Goal: Consume media (video, audio): Consume media (video, audio)

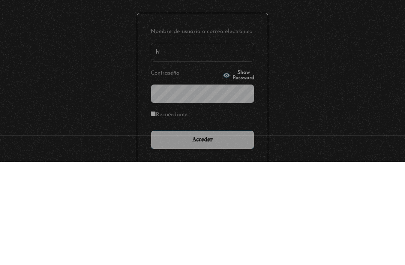
scroll to position [103, 0]
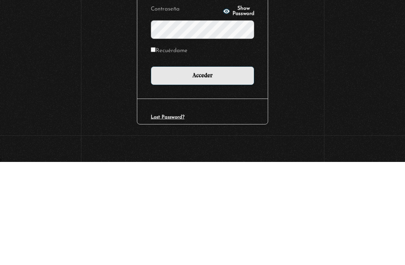
type input "h"
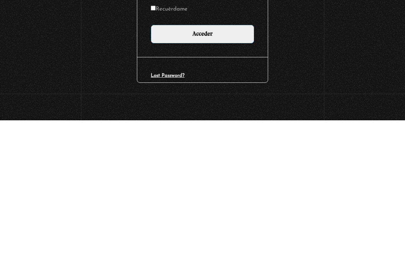
click at [343, 45] on div "Iniciar Sesión Nombre de usuario o correo electrónico h Contraseña Show Passwor…" at bounding box center [202, 119] width 405 height 283
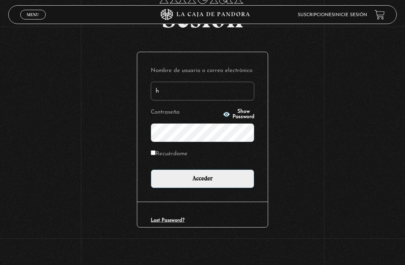
click at [240, 86] on input "h" at bounding box center [203, 91] width 104 height 19
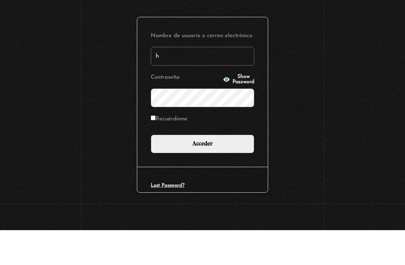
click at [225, 82] on input "h" at bounding box center [203, 91] width 104 height 19
click at [377, 54] on div "Iniciar Sesión Nombre de usuario o correo electrónico Contraseña Show Password …" at bounding box center [202, 119] width 405 height 283
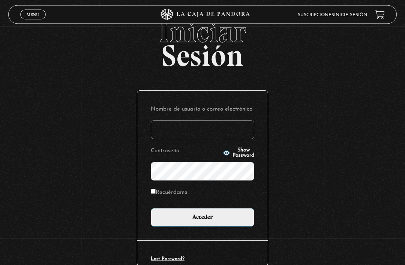
scroll to position [0, 0]
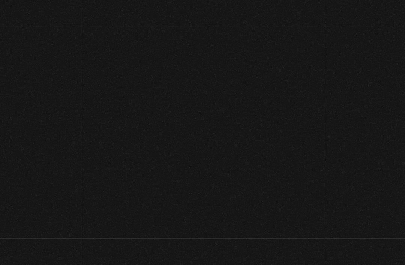
scroll to position [0, 0]
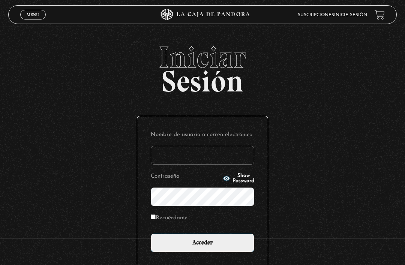
type input "[EMAIL_ADDRESS][DOMAIN_NAME]"
click at [203, 247] on input "Acceder" at bounding box center [203, 243] width 104 height 19
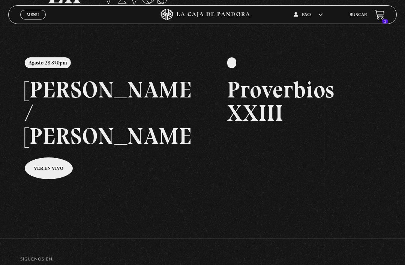
scroll to position [67, 0]
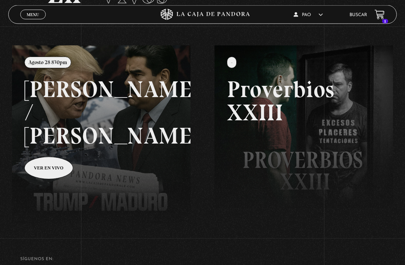
click at [50, 150] on link at bounding box center [214, 178] width 405 height 265
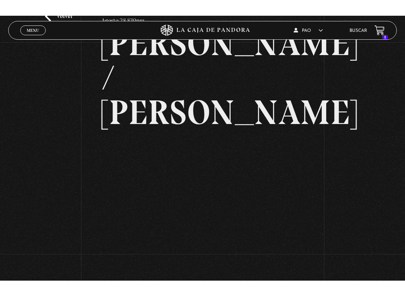
scroll to position [8, 0]
